Goal: Information Seeking & Learning: Learn about a topic

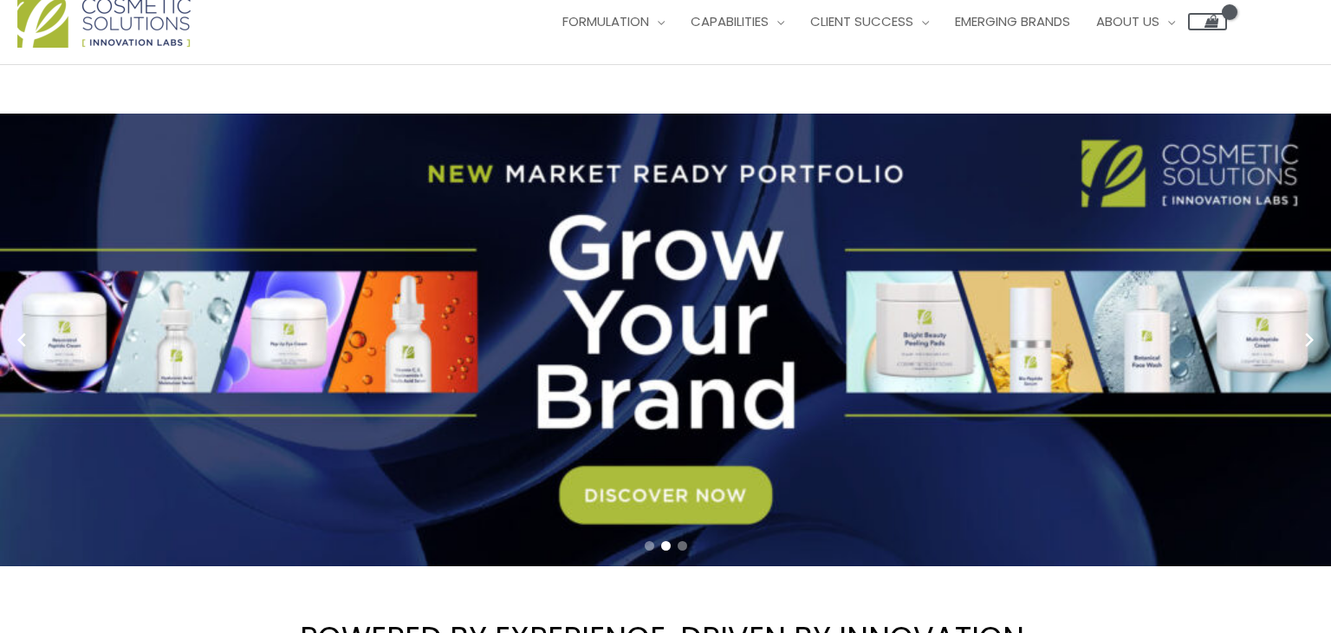
scroll to position [25, 0]
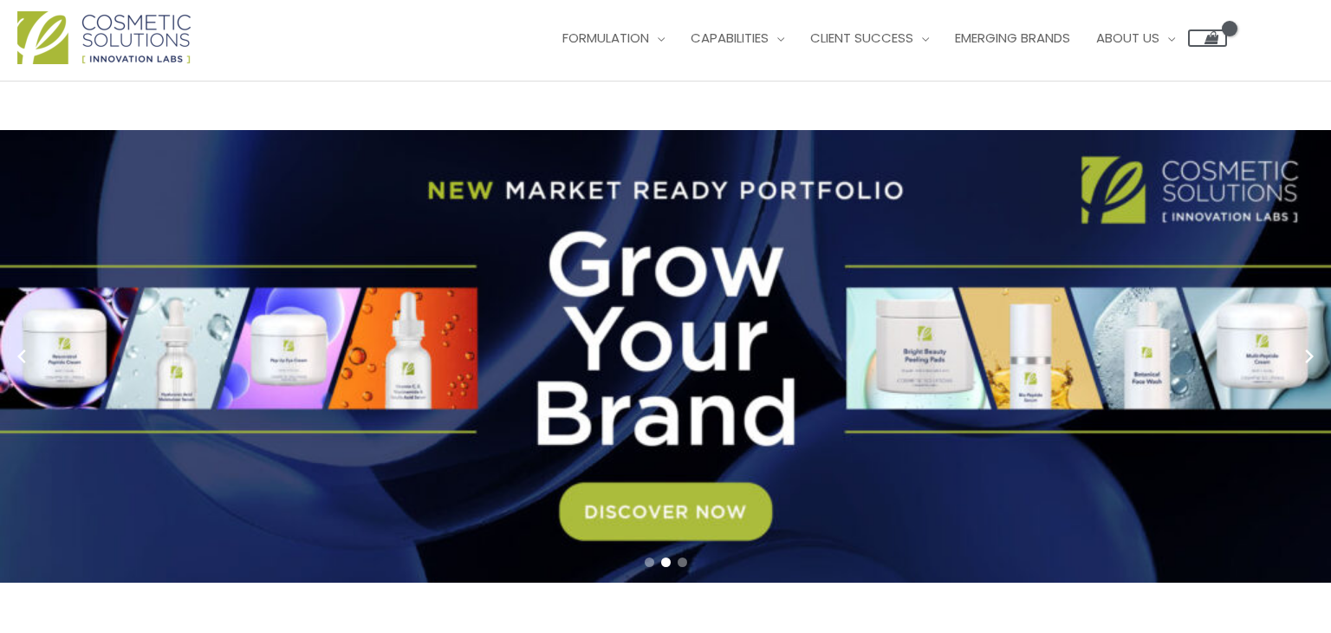
click at [710, 522] on link "2 / 3" at bounding box center [665, 356] width 1331 height 452
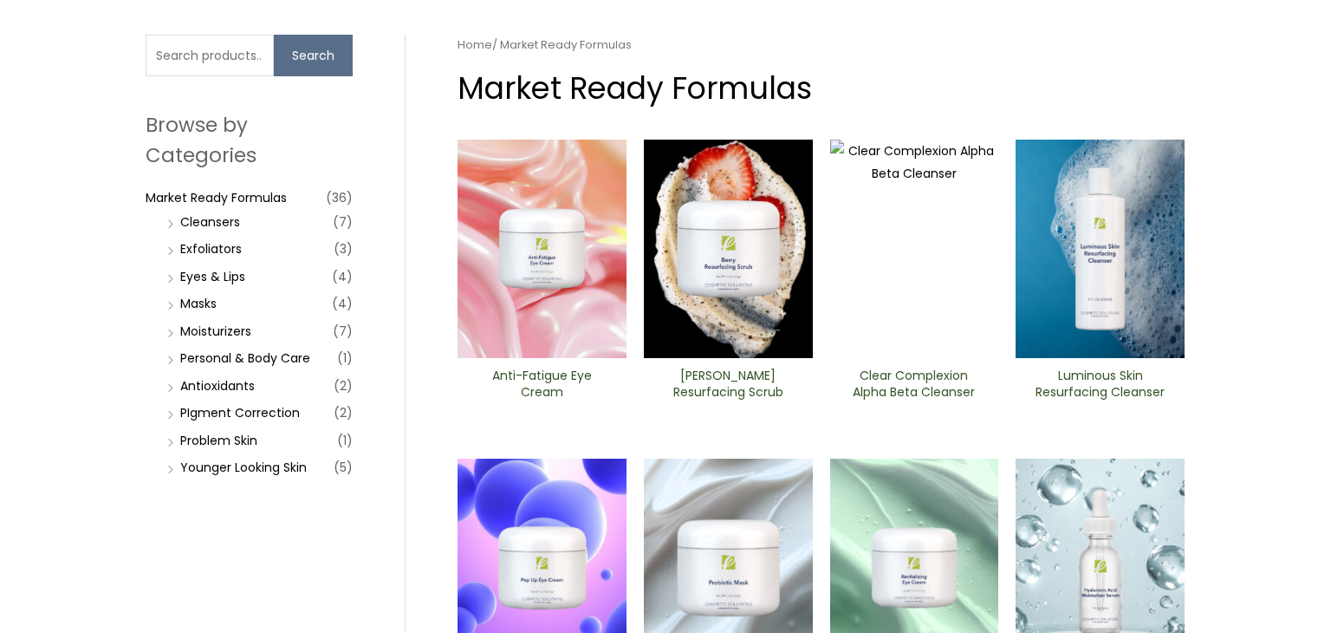
scroll to position [155, 0]
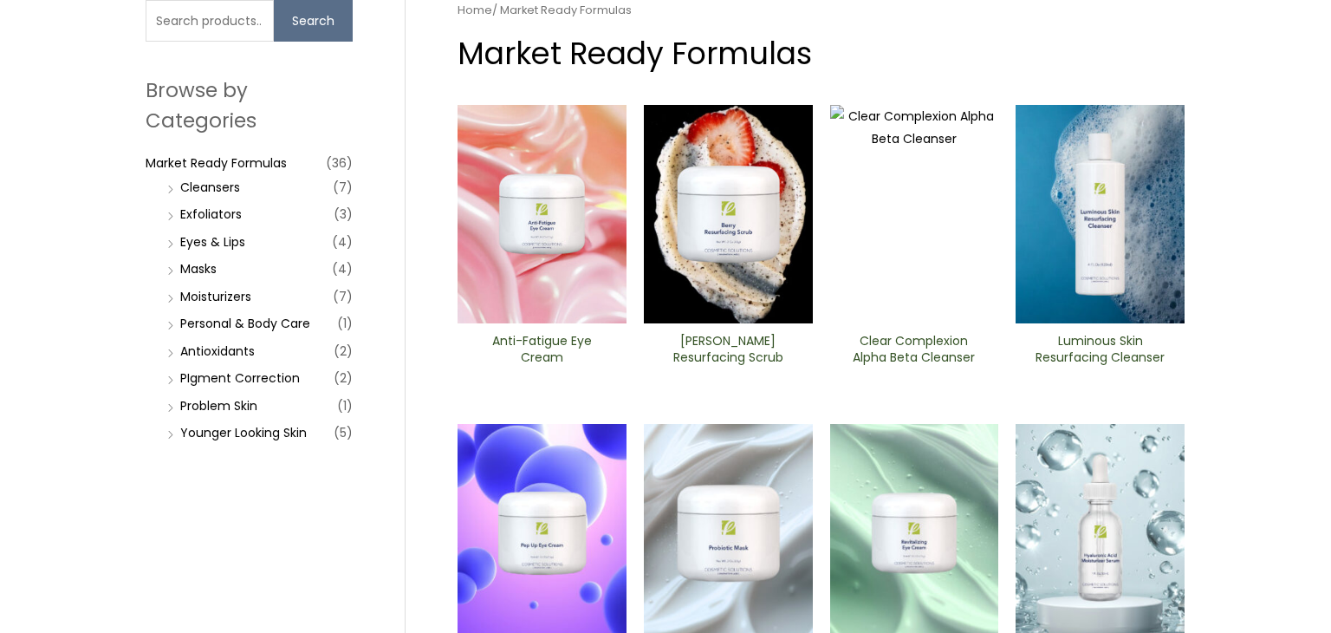
click at [1110, 220] on img at bounding box center [1100, 214] width 169 height 218
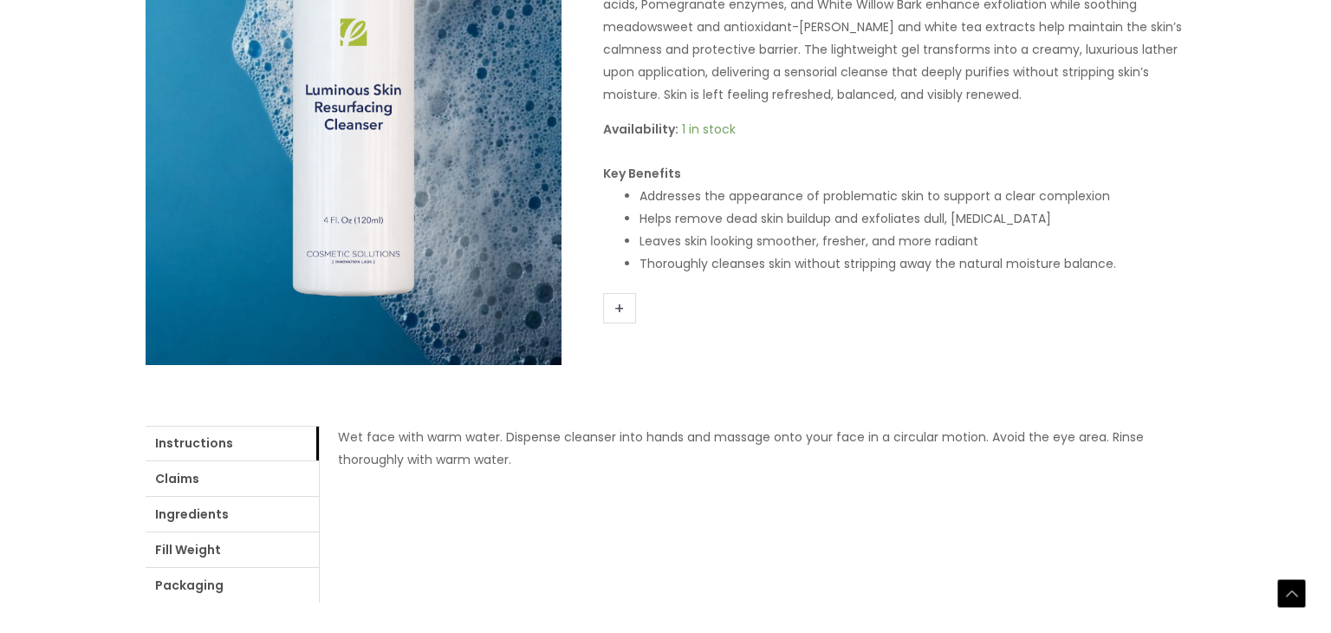
scroll to position [381, 0]
click at [219, 508] on link "Ingredients" at bounding box center [232, 513] width 173 height 35
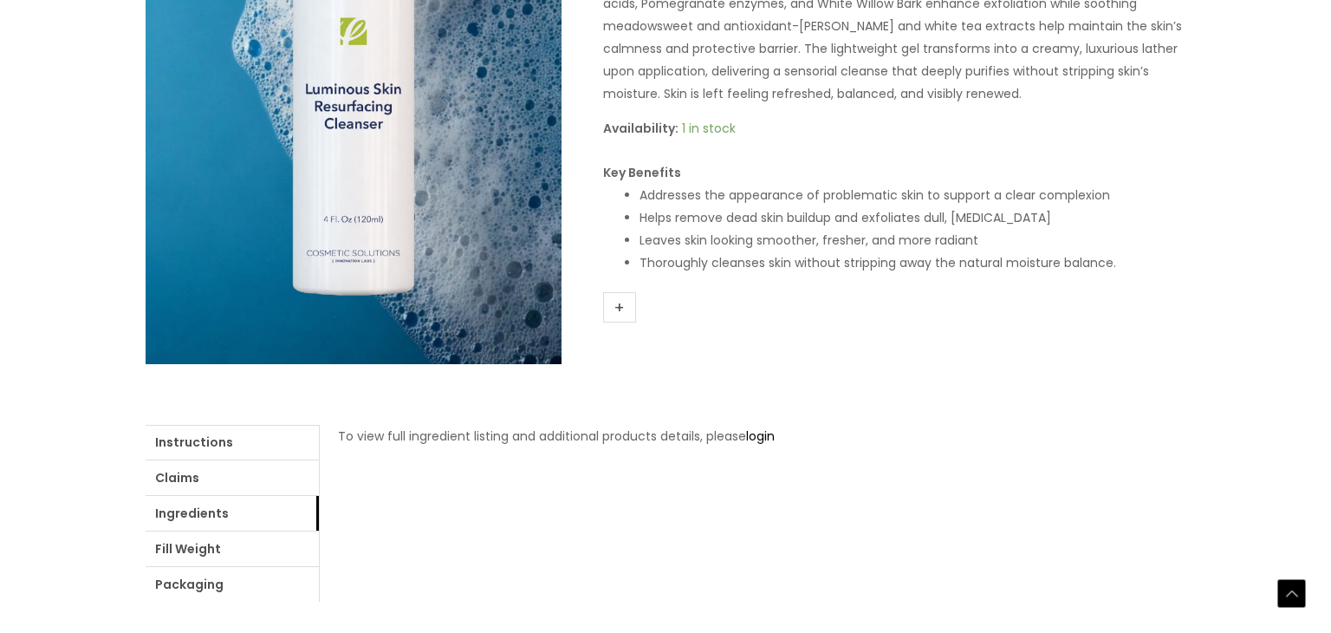
click at [771, 426] on p "To view full ingredient listing and additional products details, please login" at bounding box center [752, 436] width 829 height 23
click at [775, 438] on link "login" at bounding box center [760, 435] width 29 height 17
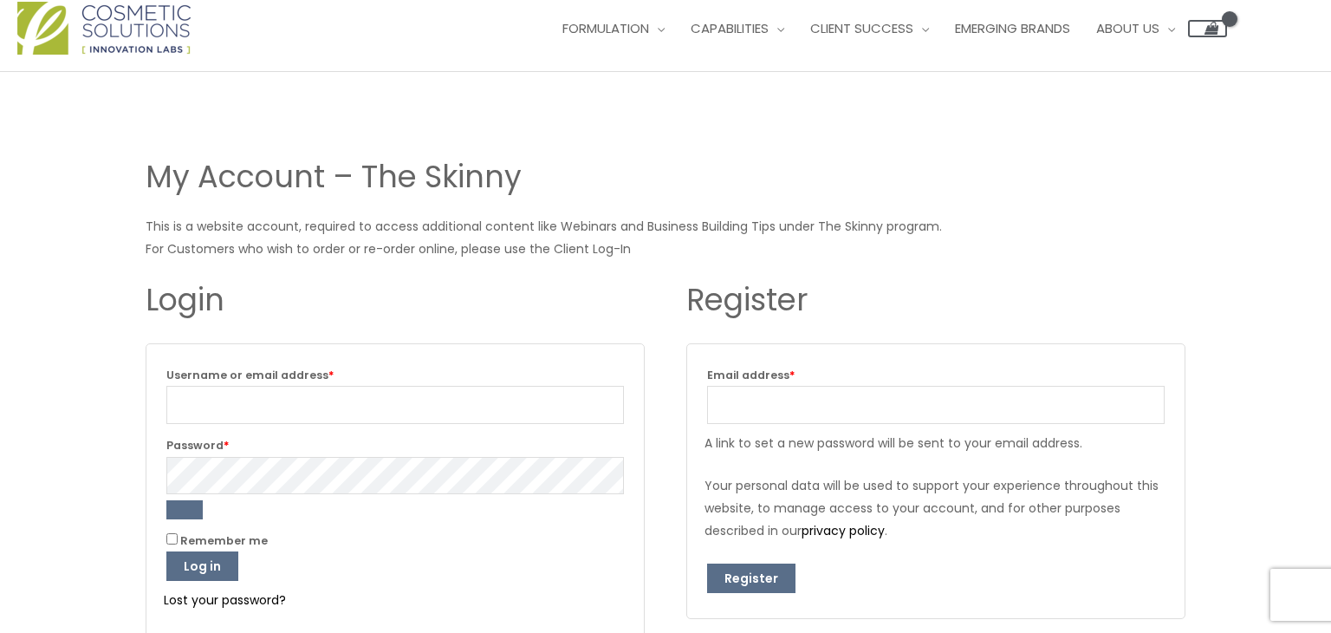
scroll to position [69, 0]
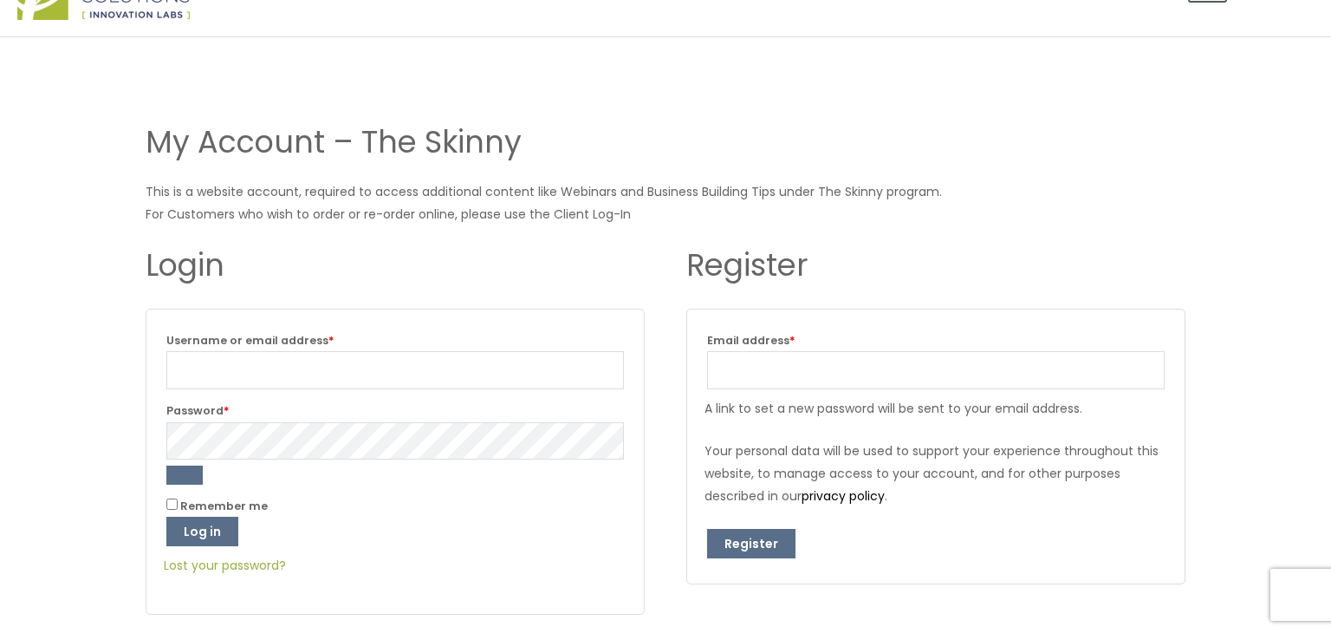
click at [253, 563] on link "Lost your password?" at bounding box center [225, 564] width 122 height 17
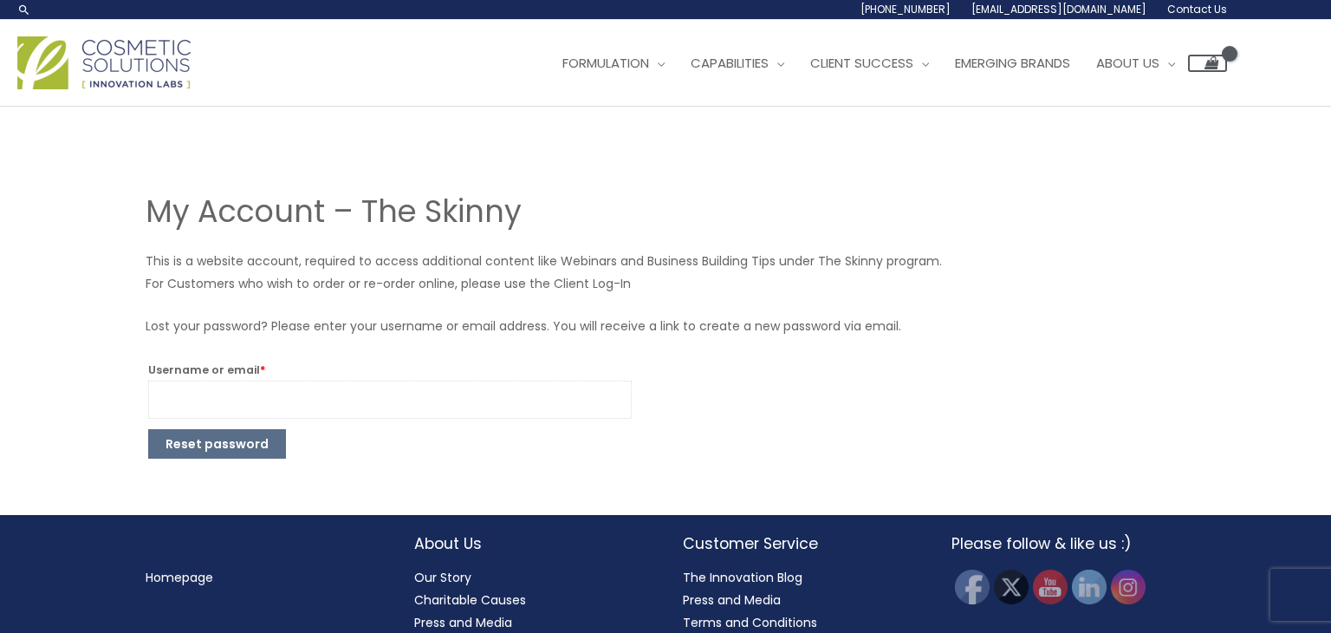
click at [294, 401] on input "Username or email * Required" at bounding box center [390, 399] width 484 height 38
type input "[EMAIL_ADDRESS][DOMAIN_NAME]"
click at [205, 453] on button "Reset password" at bounding box center [217, 443] width 138 height 29
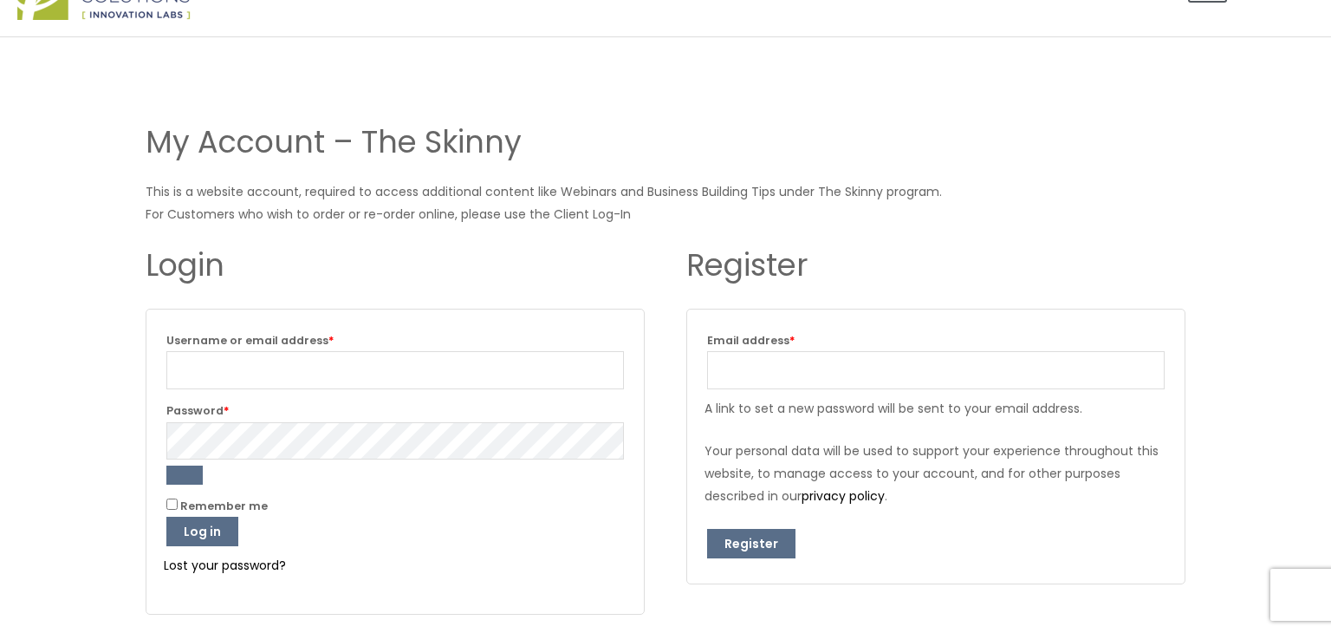
click at [794, 348] on label "Email address * Required" at bounding box center [936, 340] width 458 height 22
click at [794, 351] on input "Email address * Required" at bounding box center [936, 370] width 458 height 38
type input "pchan@lingskincare.com"
click at [755, 538] on button "Register" at bounding box center [751, 543] width 88 height 29
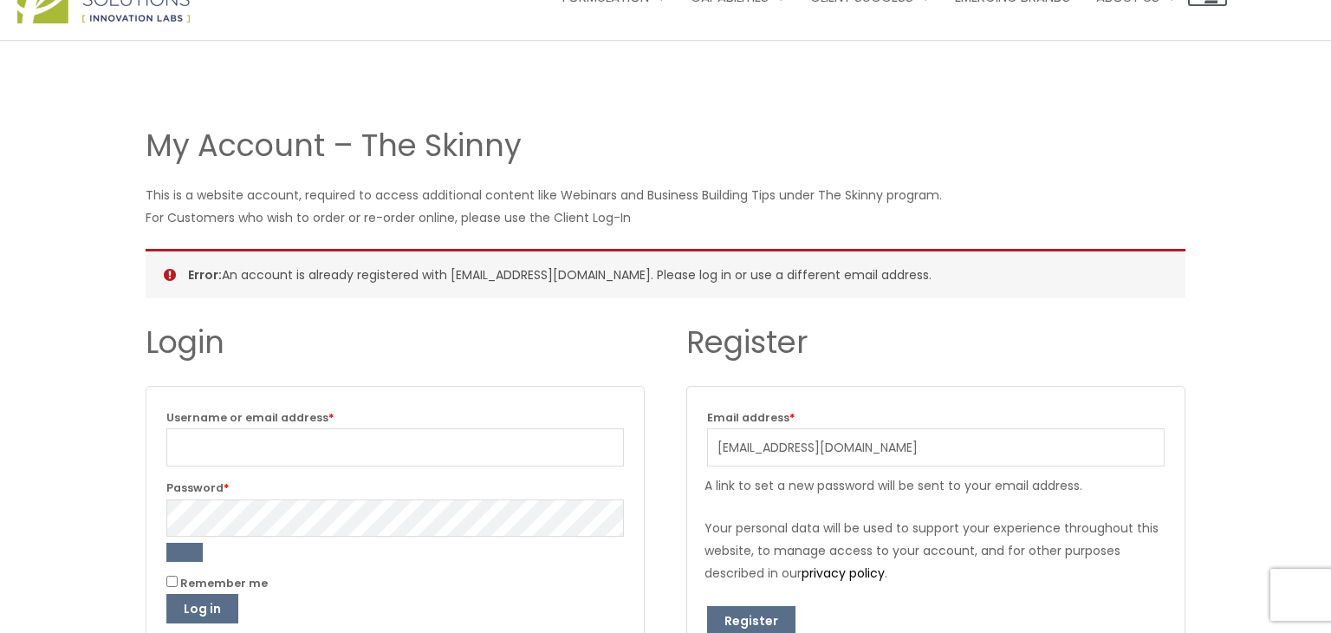
scroll to position [69, 0]
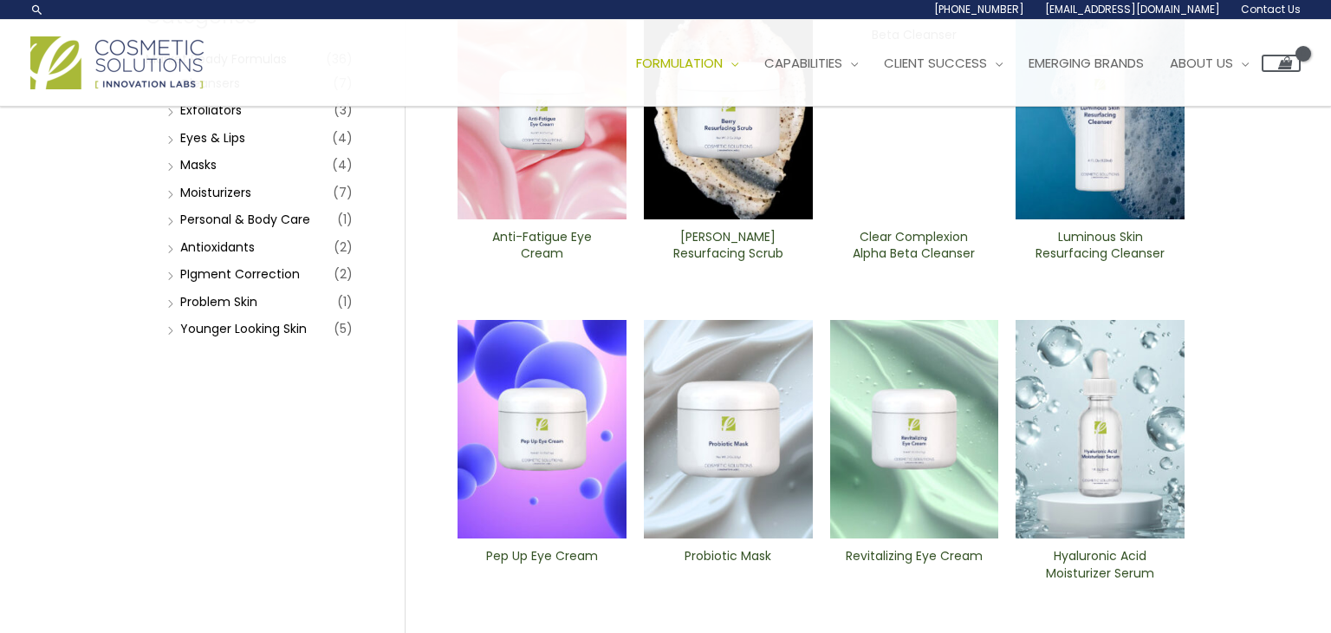
scroll to position [224, 0]
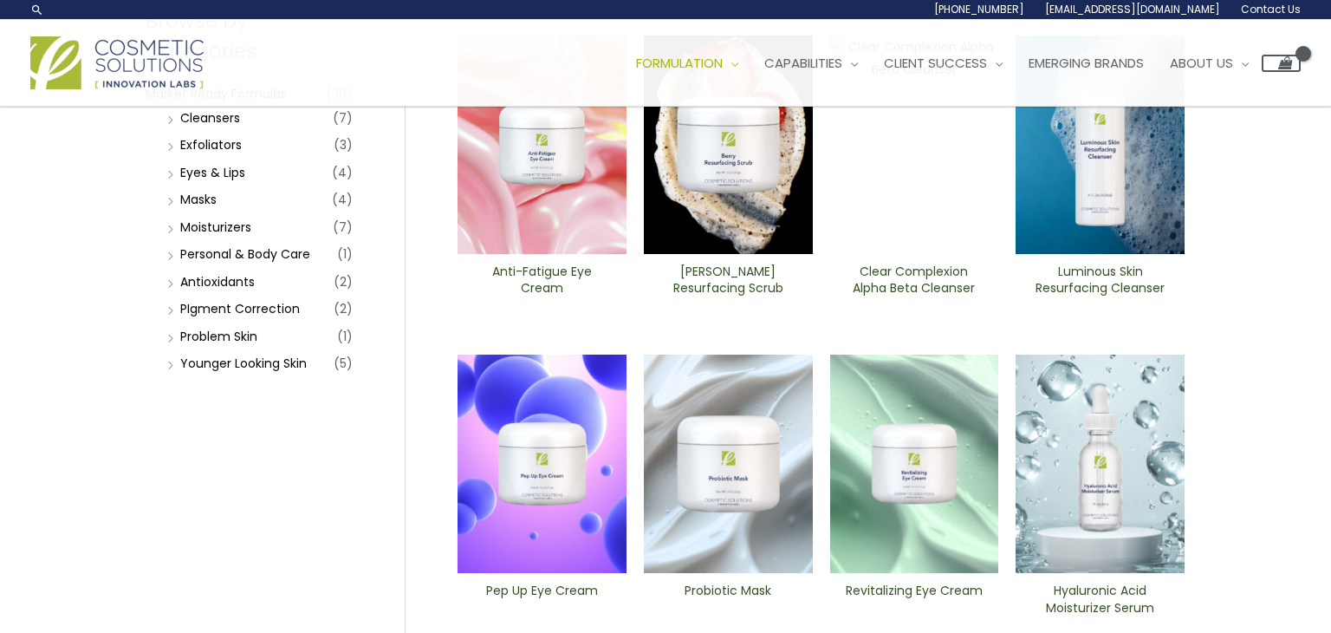
click at [1094, 164] on img at bounding box center [1100, 145] width 169 height 218
click at [240, 312] on link "PIgment Correction" at bounding box center [240, 308] width 120 height 17
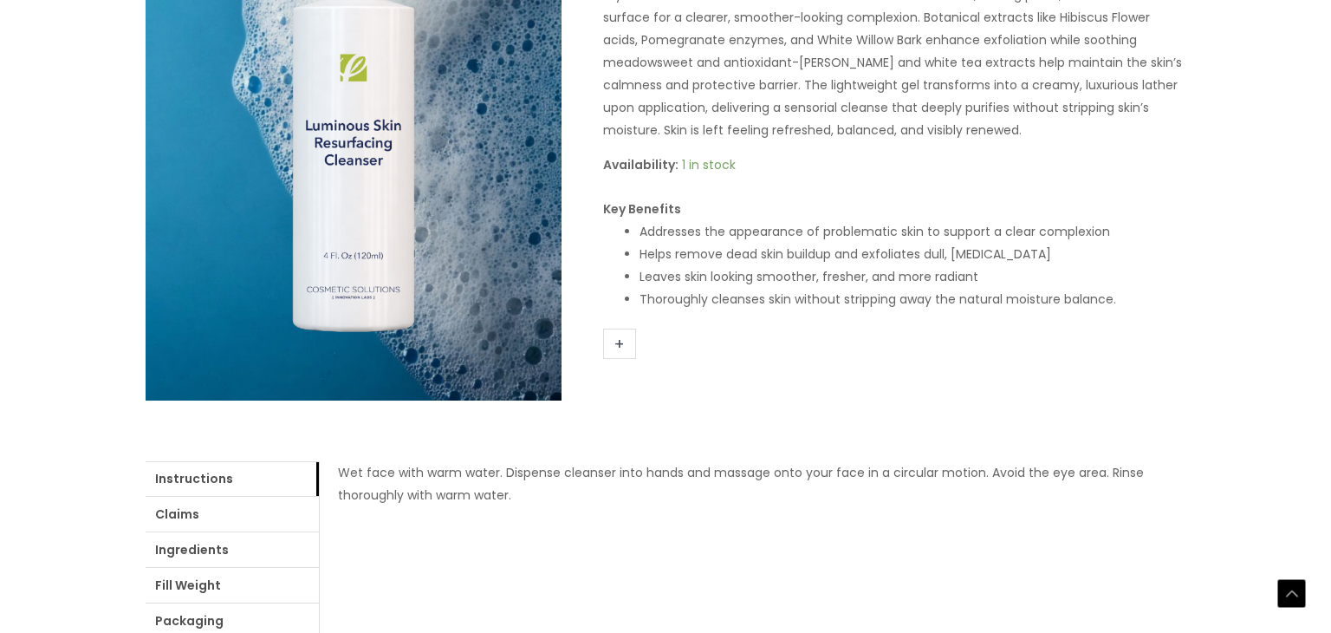
scroll to position [347, 0]
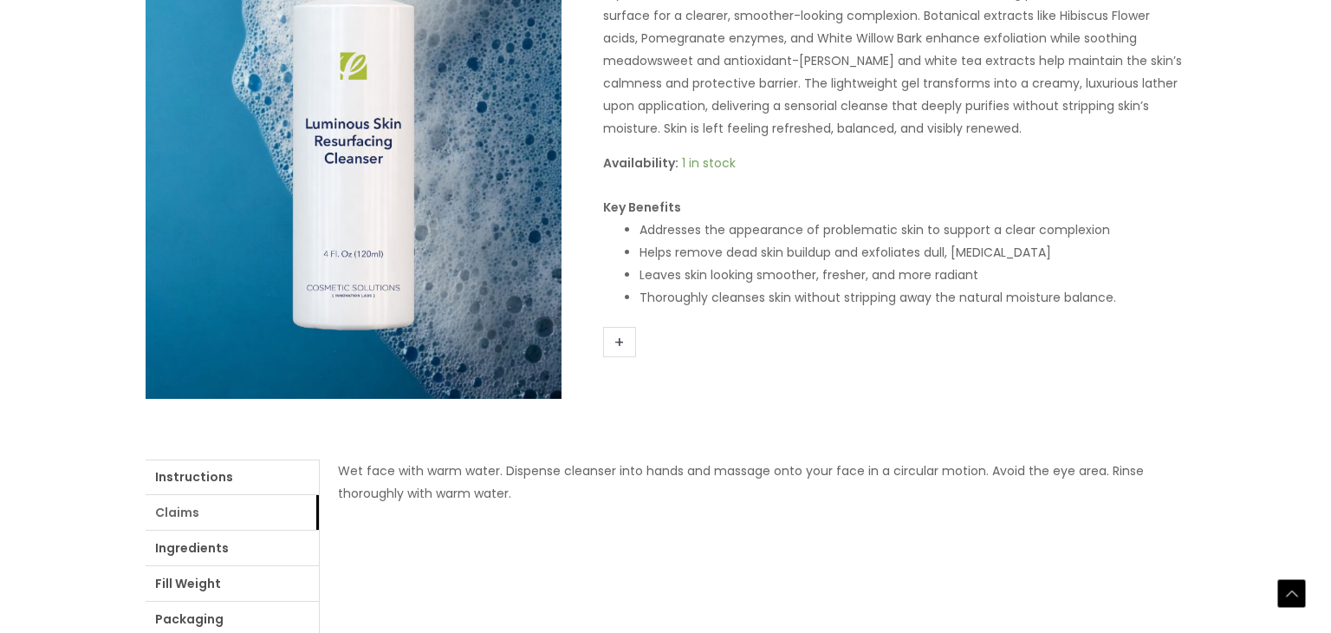
click at [194, 503] on link "Claims" at bounding box center [232, 512] width 173 height 35
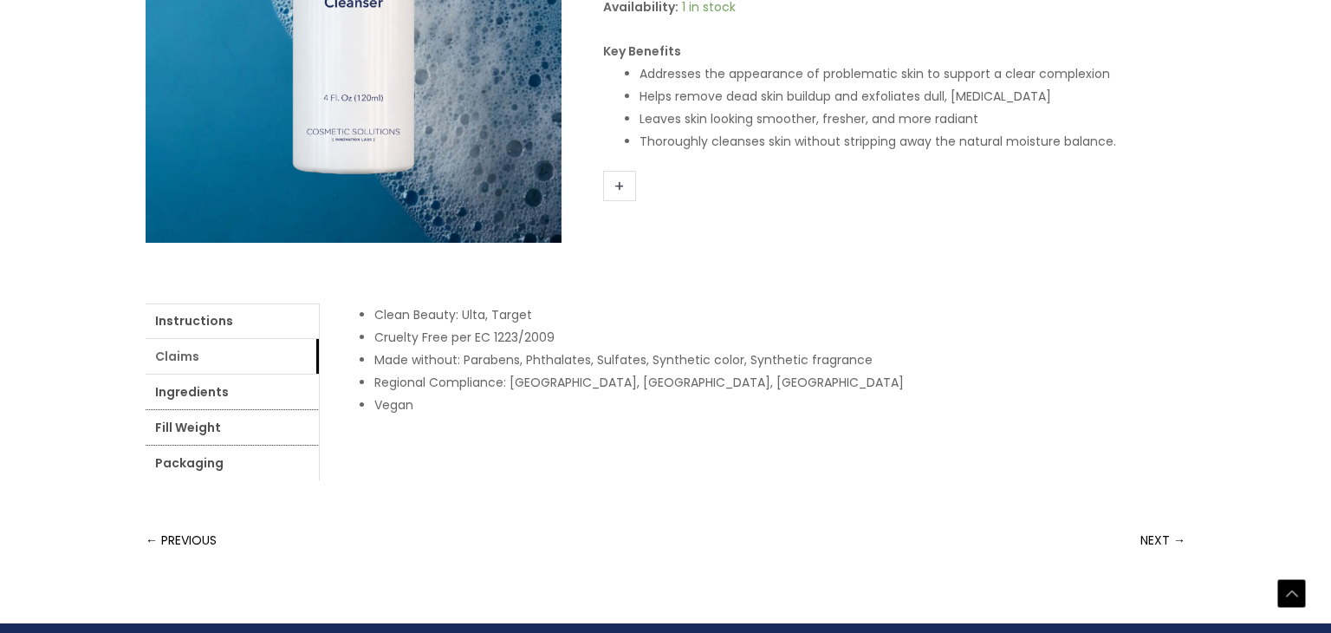
scroll to position [508, 0]
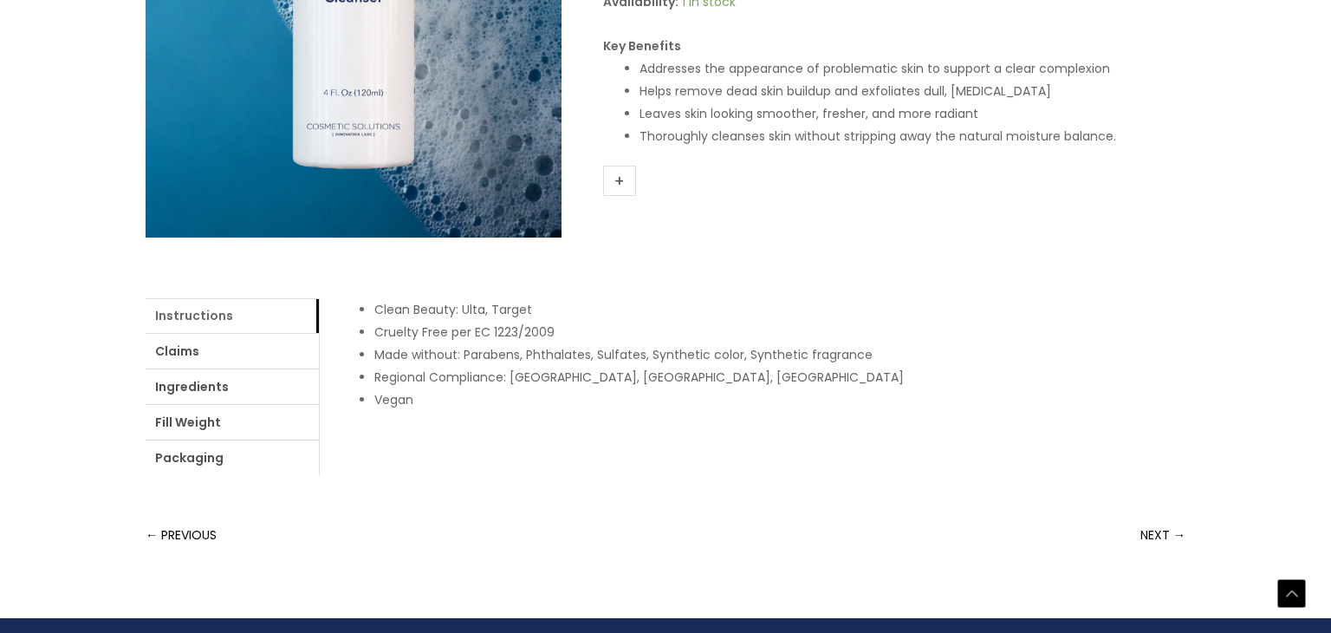
click at [221, 308] on link "Instructions" at bounding box center [232, 315] width 173 height 35
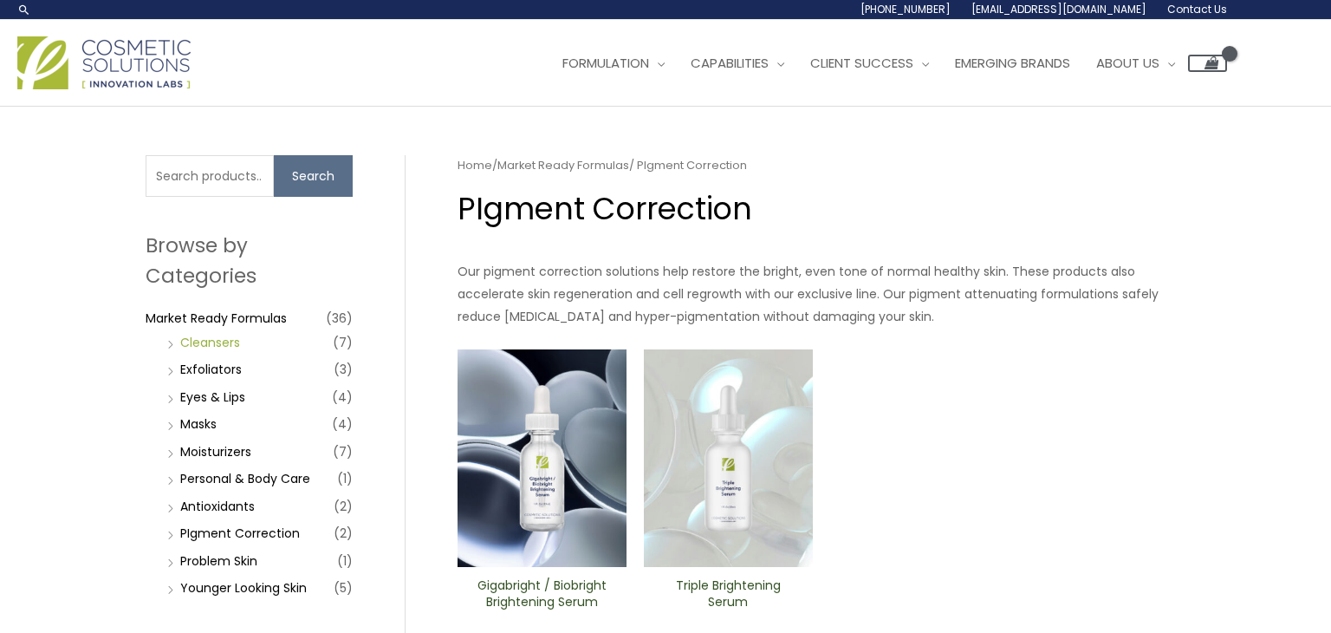
click at [240, 337] on link "Cleansers" at bounding box center [210, 342] width 60 height 17
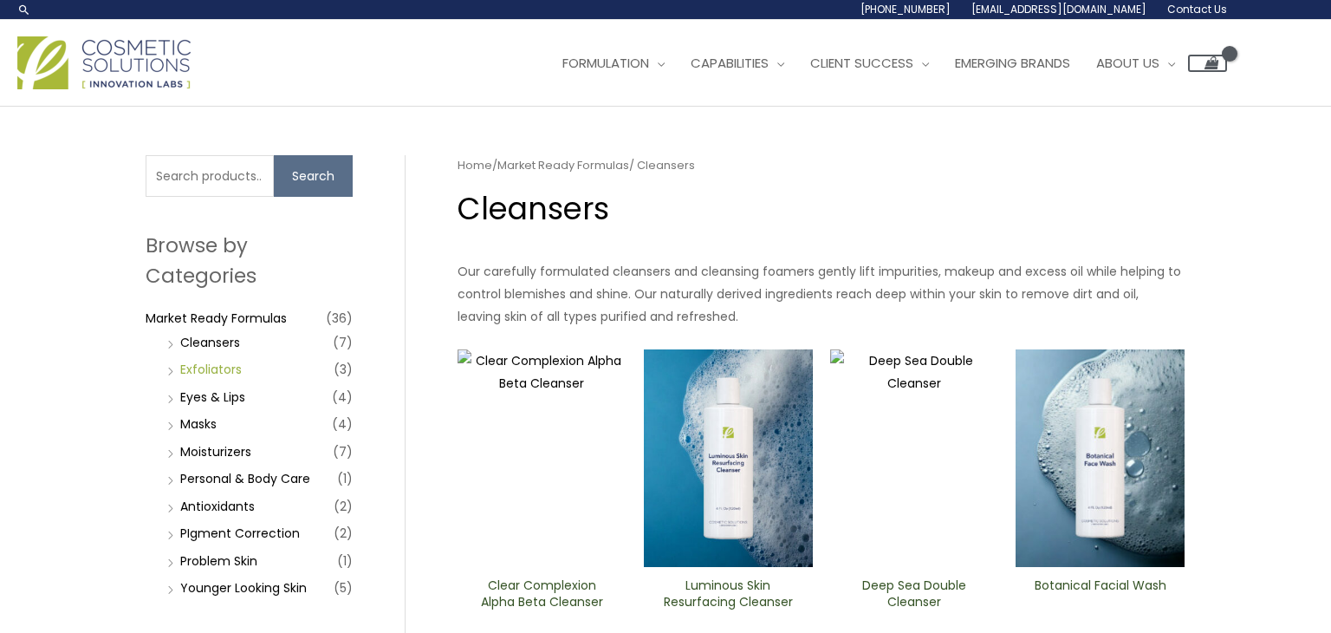
click at [234, 366] on link "Exfoliators" at bounding box center [211, 368] width 62 height 17
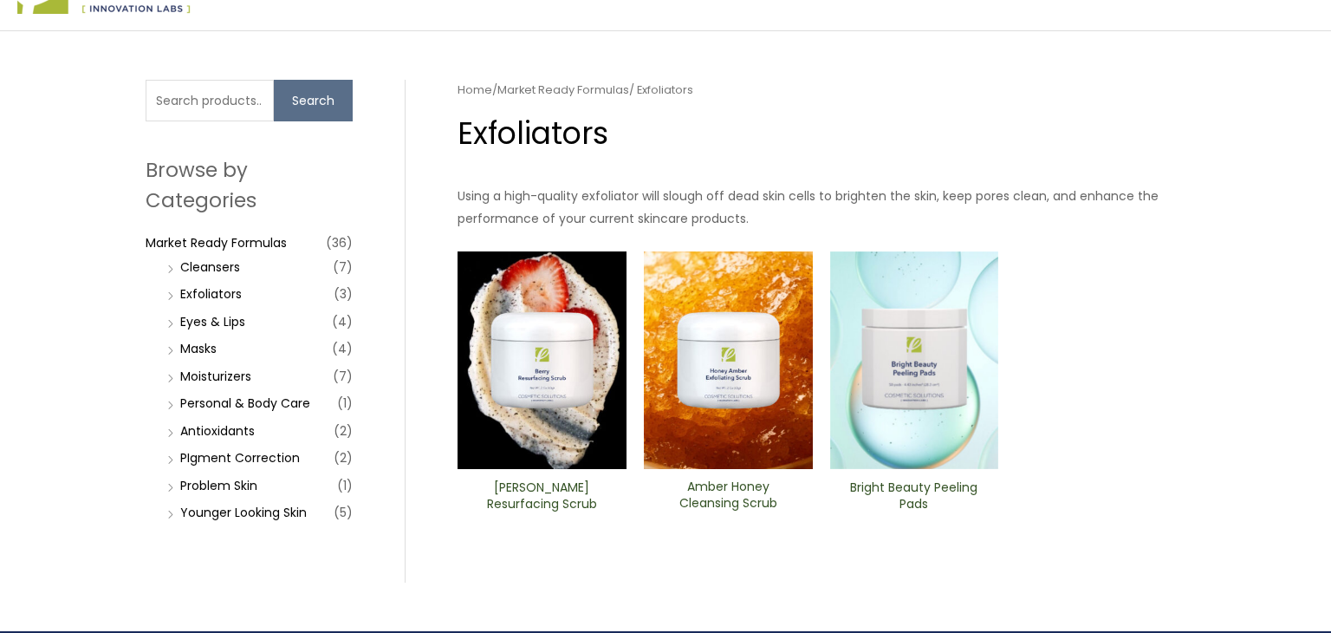
scroll to position [104, 0]
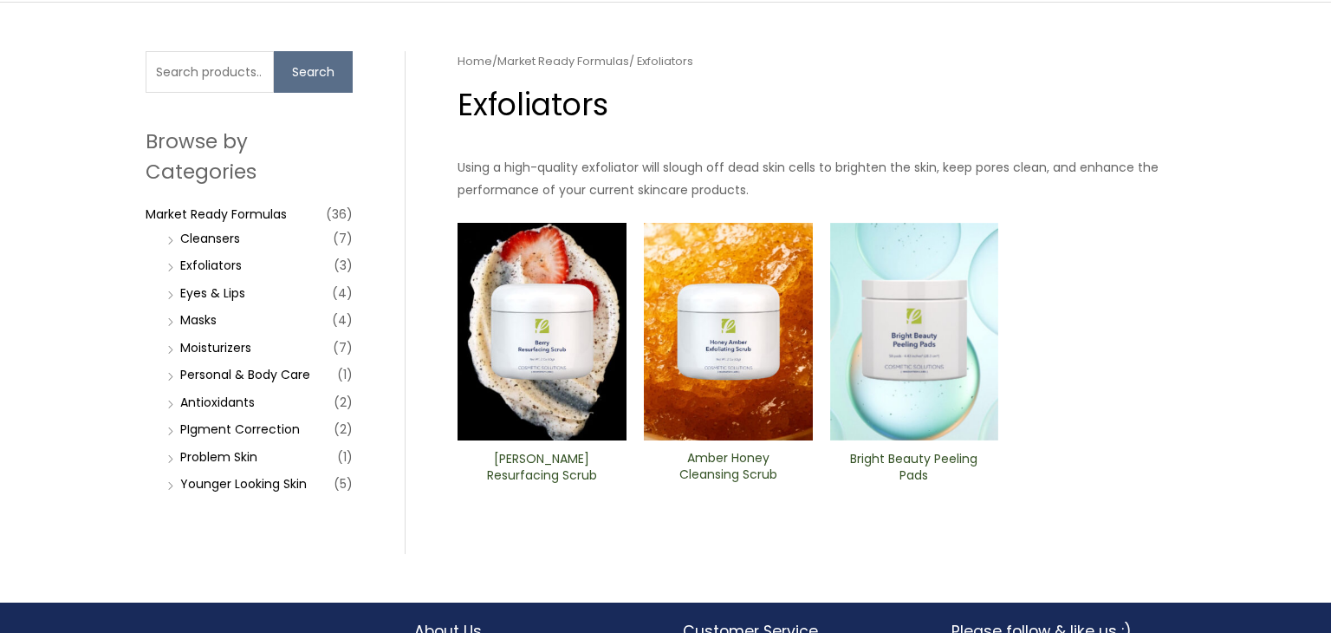
click at [588, 393] on img at bounding box center [542, 332] width 169 height 218
click at [225, 261] on link "Exfoliators" at bounding box center [211, 264] width 62 height 17
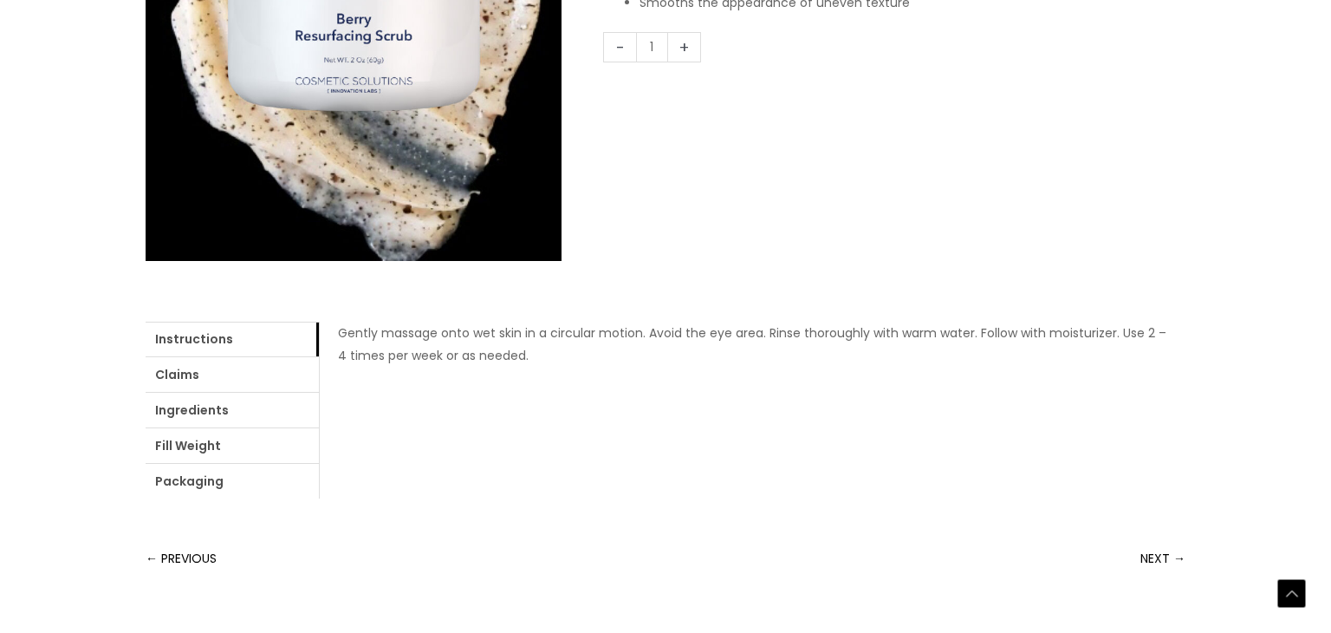
scroll to position [485, 0]
click at [229, 410] on link "Ingredients" at bounding box center [232, 409] width 173 height 35
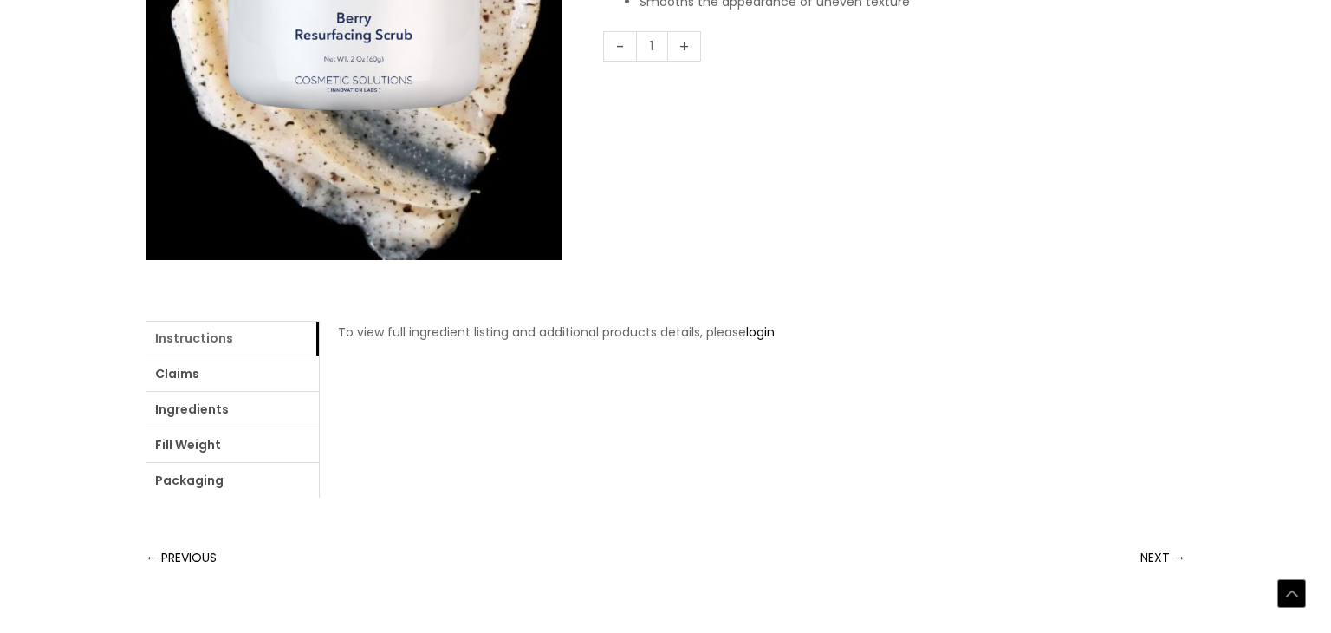
click at [232, 330] on link "Instructions" at bounding box center [232, 338] width 173 height 35
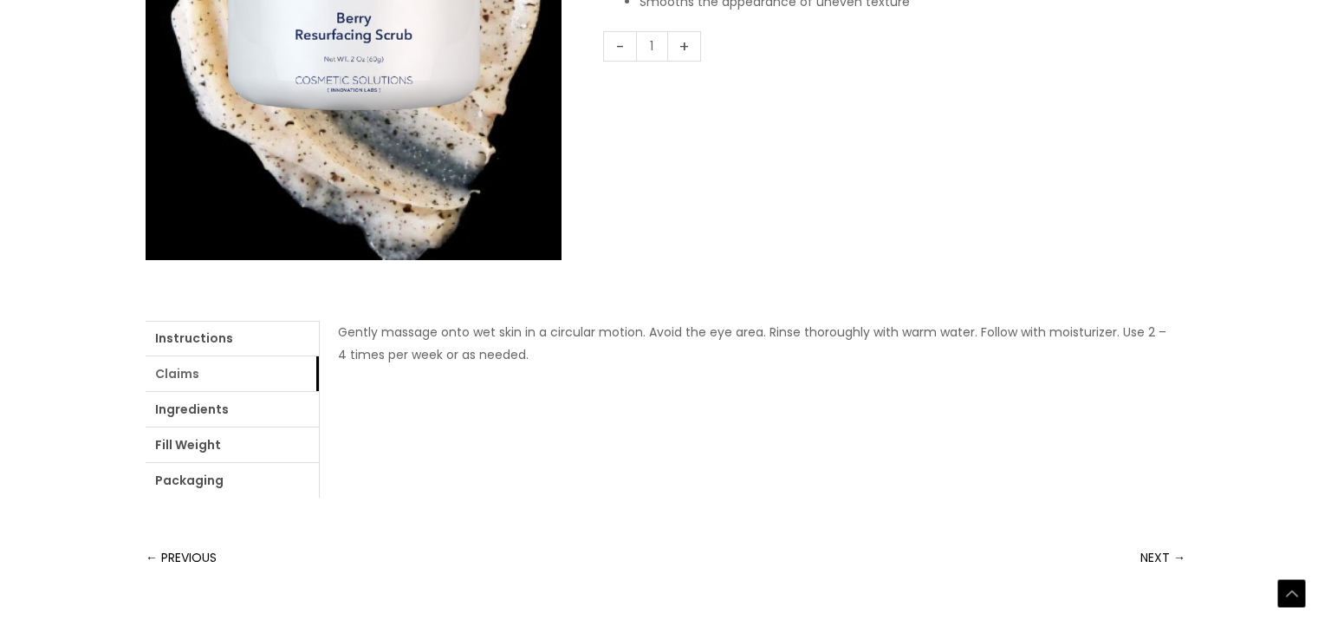
click at [229, 383] on link "Claims" at bounding box center [232, 373] width 173 height 35
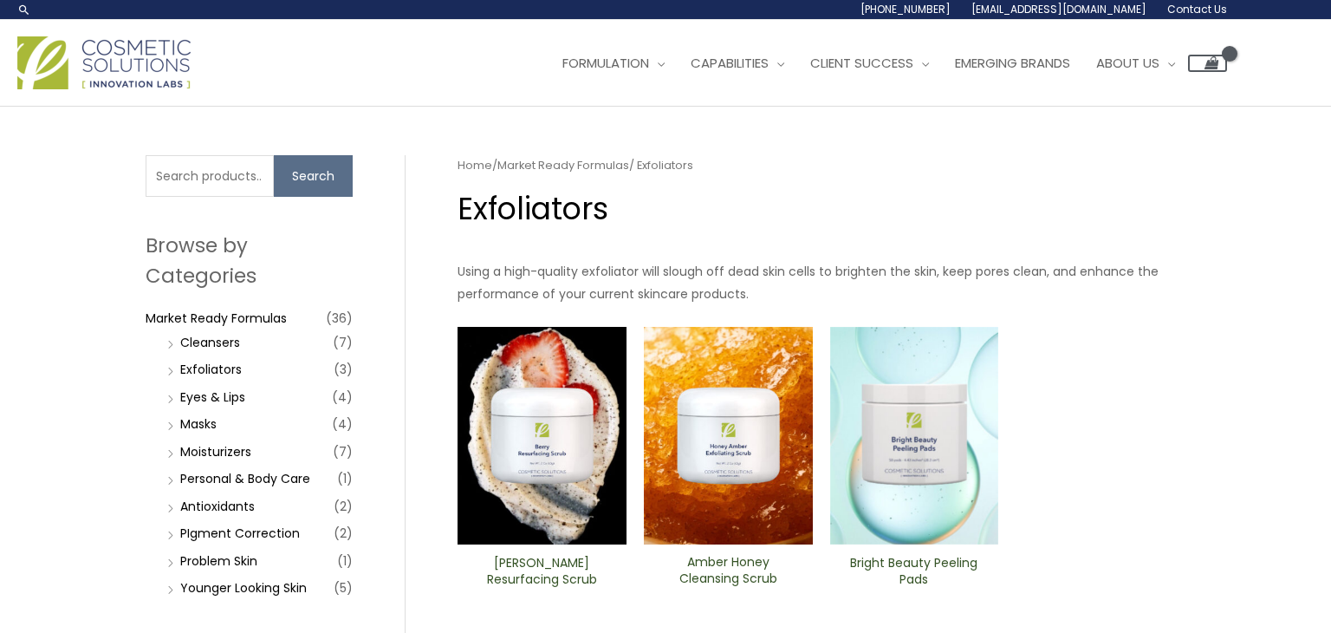
click at [581, 448] on img at bounding box center [542, 436] width 169 height 218
click at [229, 334] on link "Cleansers" at bounding box center [210, 342] width 60 height 17
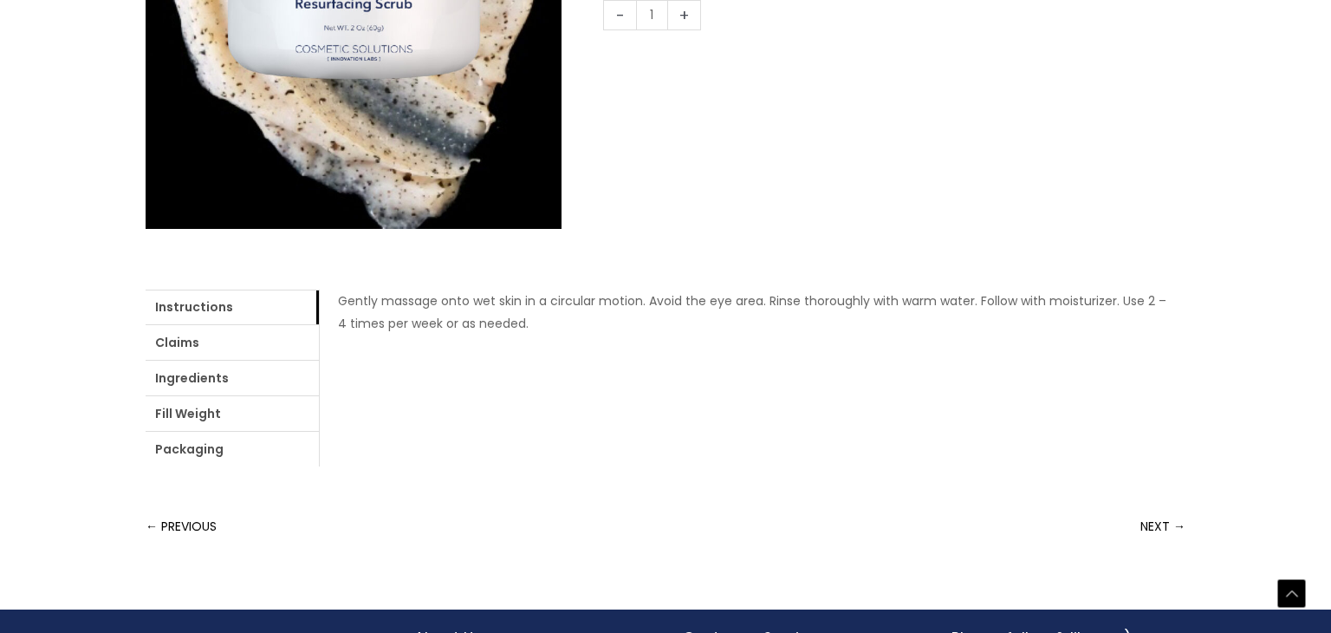
scroll to position [520, 0]
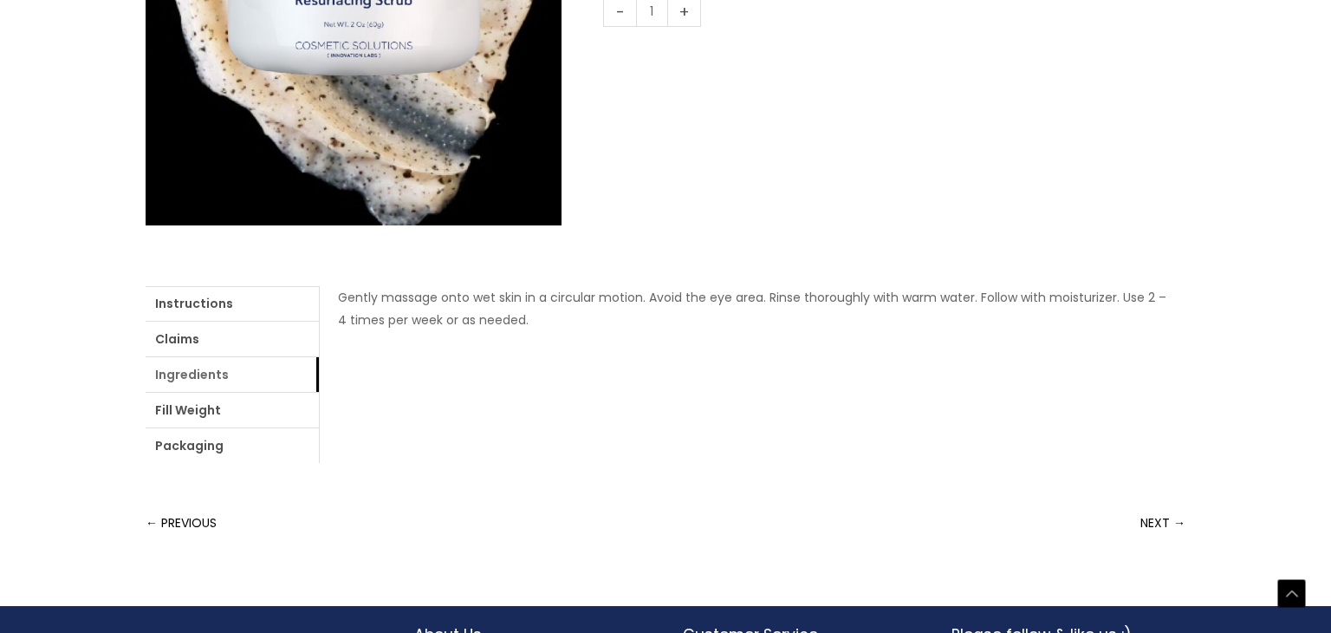
click at [212, 372] on link "Ingredients" at bounding box center [232, 374] width 173 height 35
click at [211, 347] on link "Claims" at bounding box center [232, 338] width 173 height 35
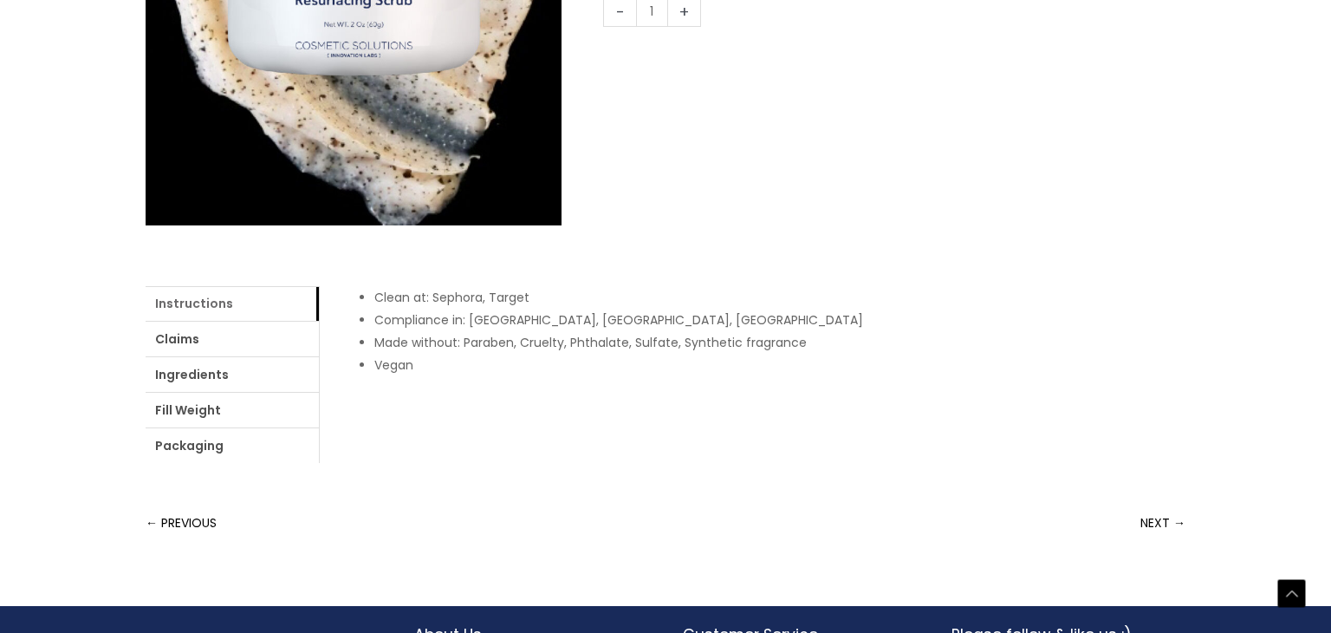
click at [218, 313] on link "Instructions" at bounding box center [232, 303] width 173 height 35
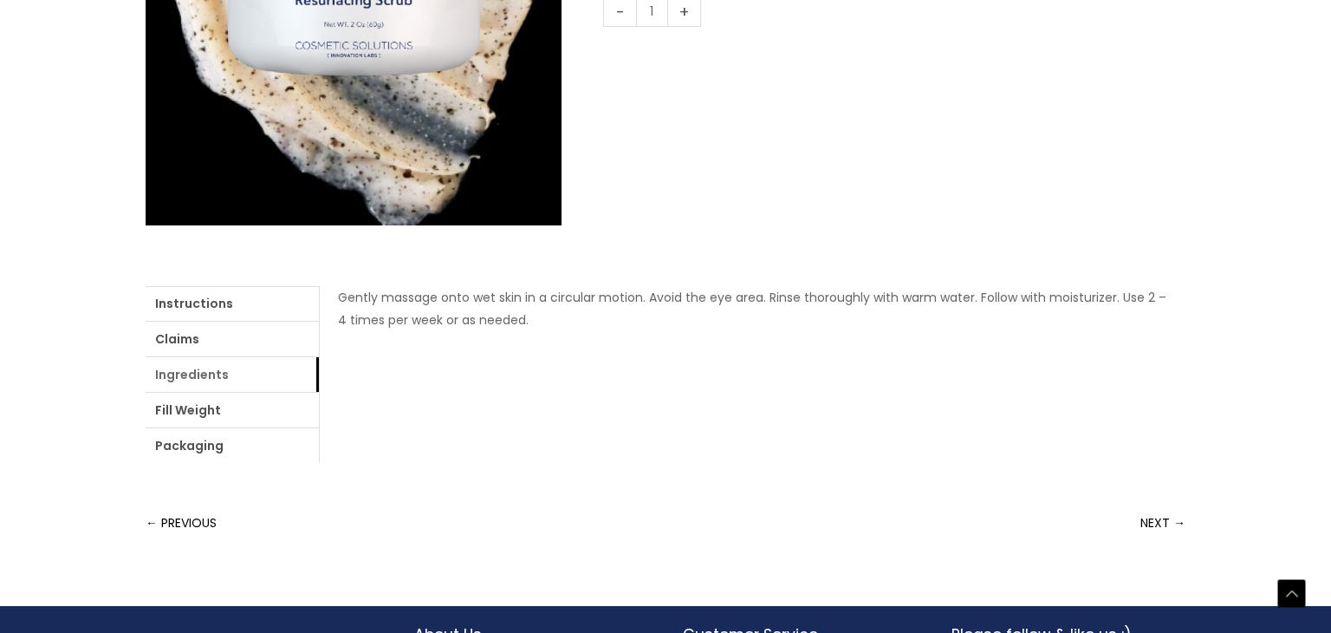
click at [218, 362] on link "Ingredients" at bounding box center [232, 374] width 173 height 35
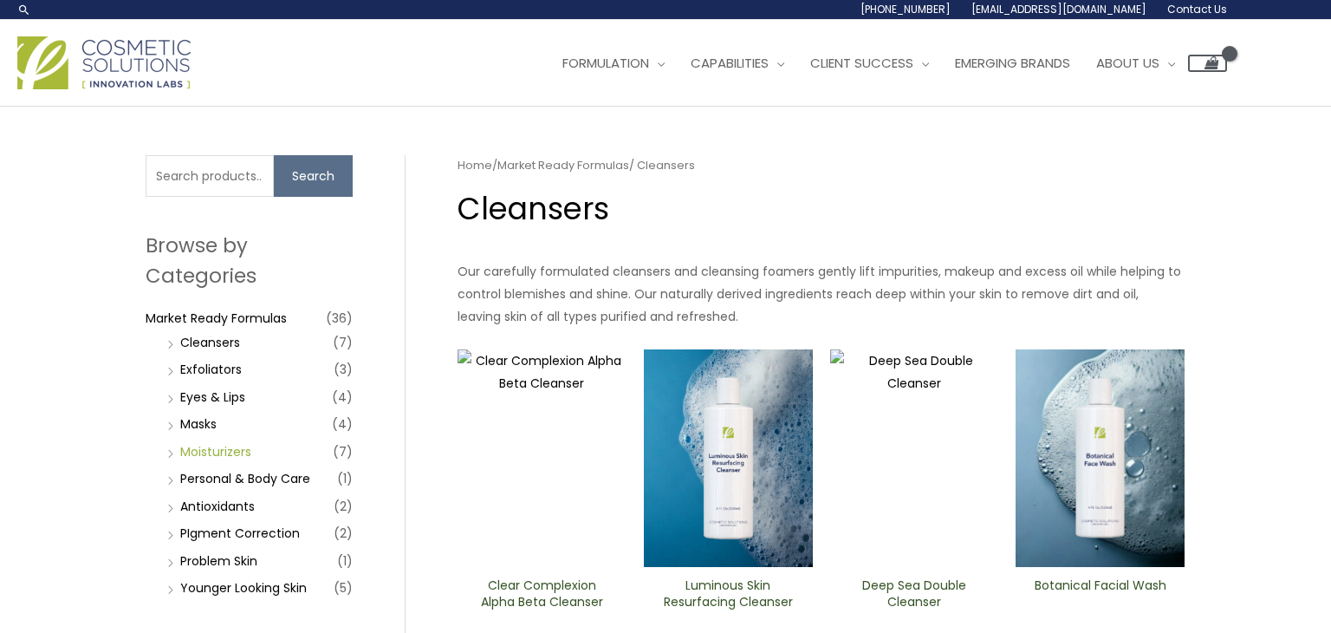
click at [233, 450] on link "Moisturizers" at bounding box center [215, 451] width 71 height 17
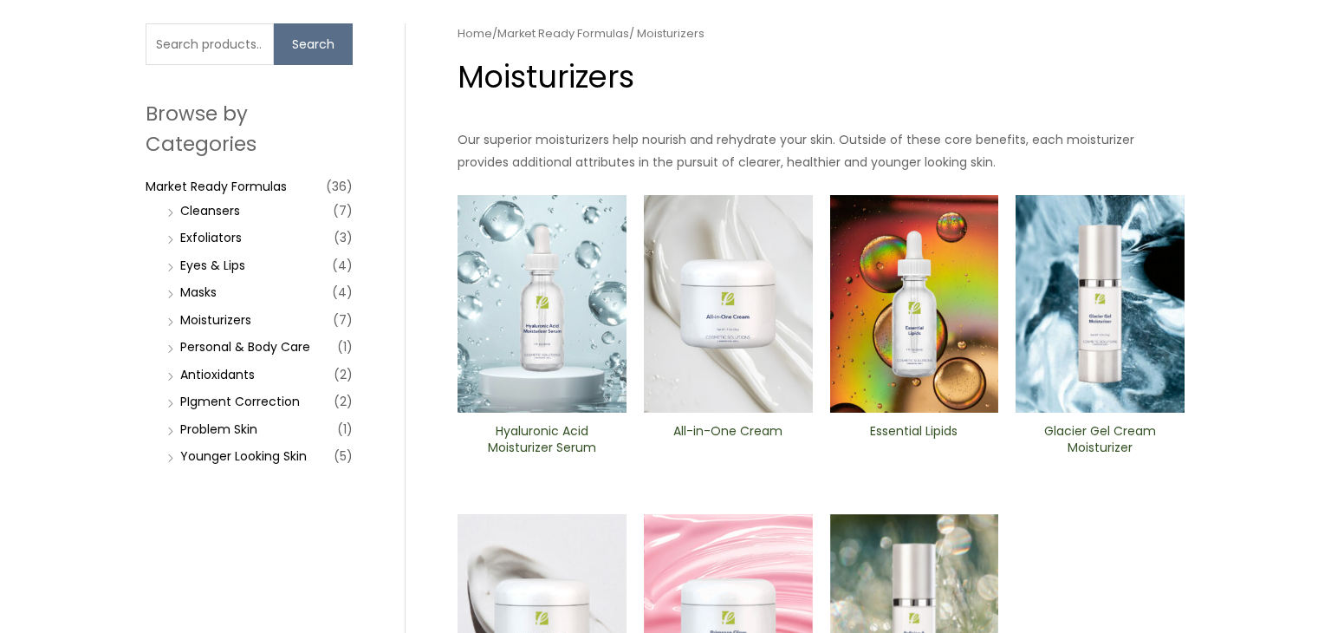
scroll to position [35, 0]
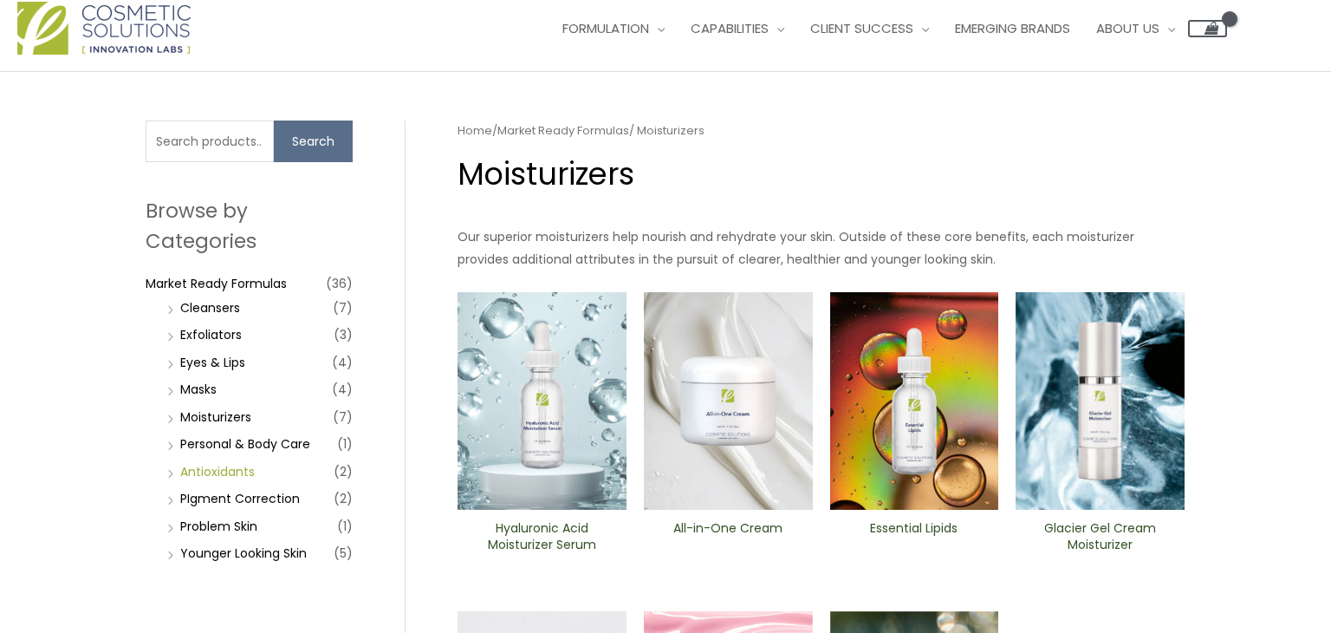
click at [241, 472] on link "Antioxidants" at bounding box center [217, 471] width 75 height 17
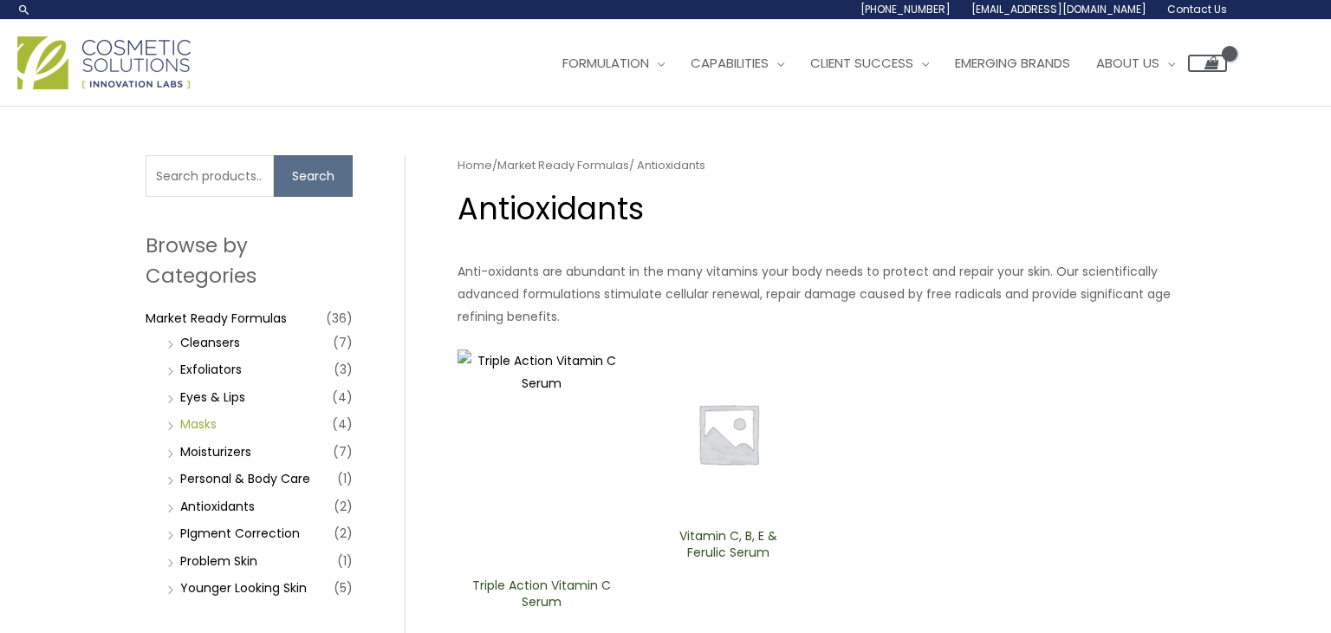
click at [206, 421] on link "Masks" at bounding box center [198, 423] width 36 height 17
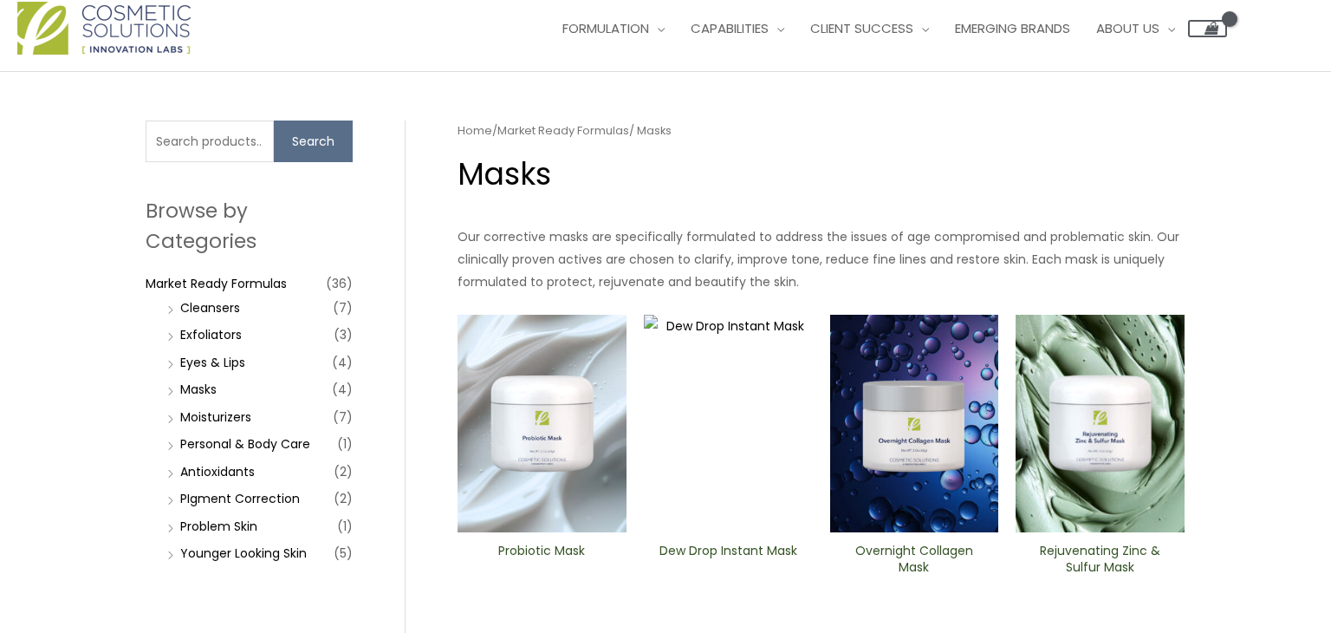
scroll to position [35, 0]
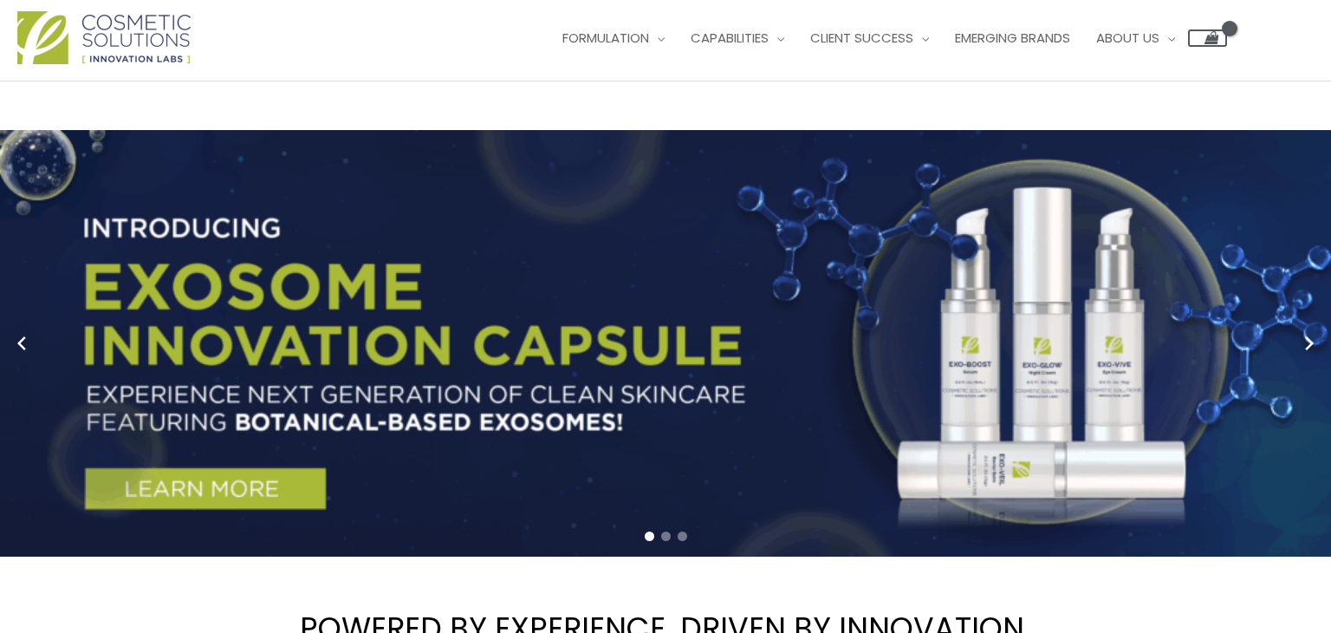
click at [233, 496] on link "1 / 3" at bounding box center [665, 343] width 1331 height 426
